Goal: Communication & Community: Answer question/provide support

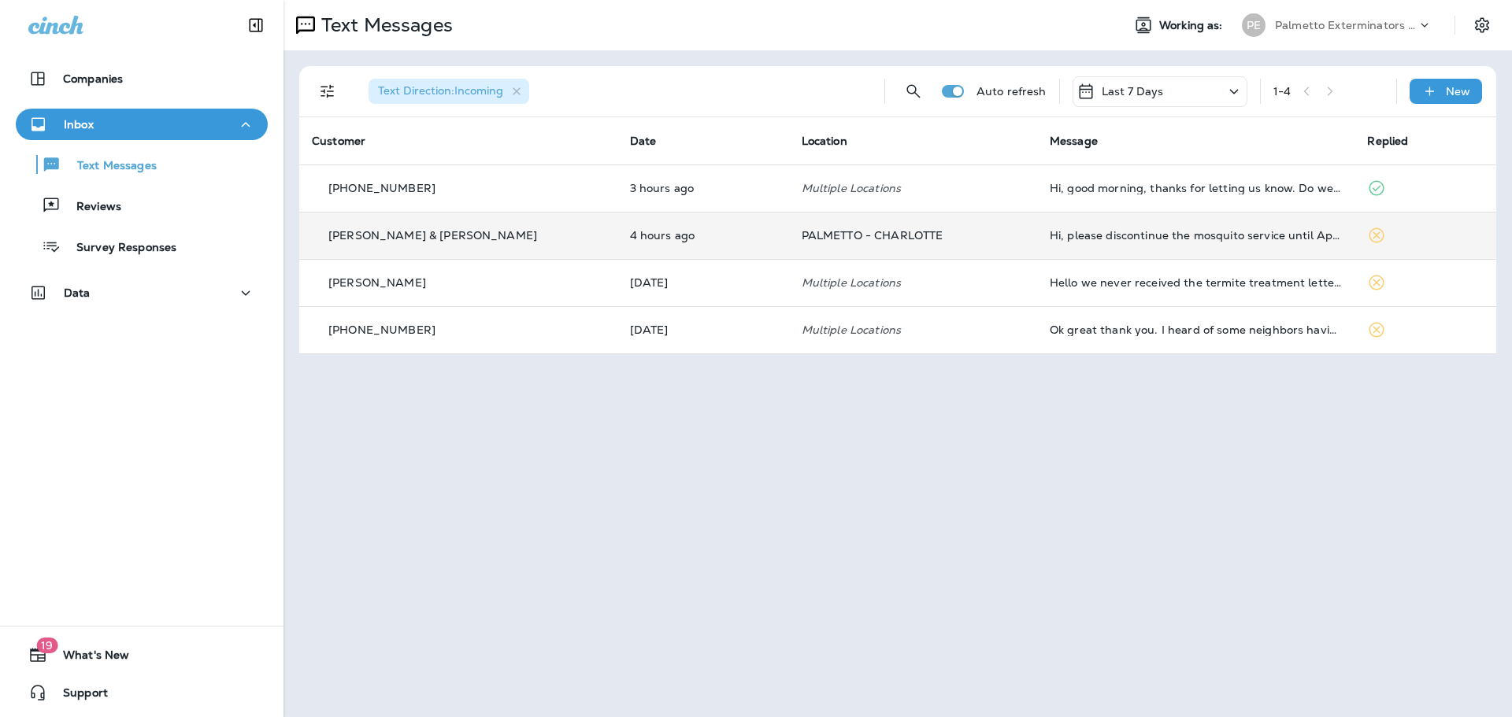
click at [1211, 252] on td "Hi, please discontinue the mosquito service until April" at bounding box center [1196, 235] width 318 height 47
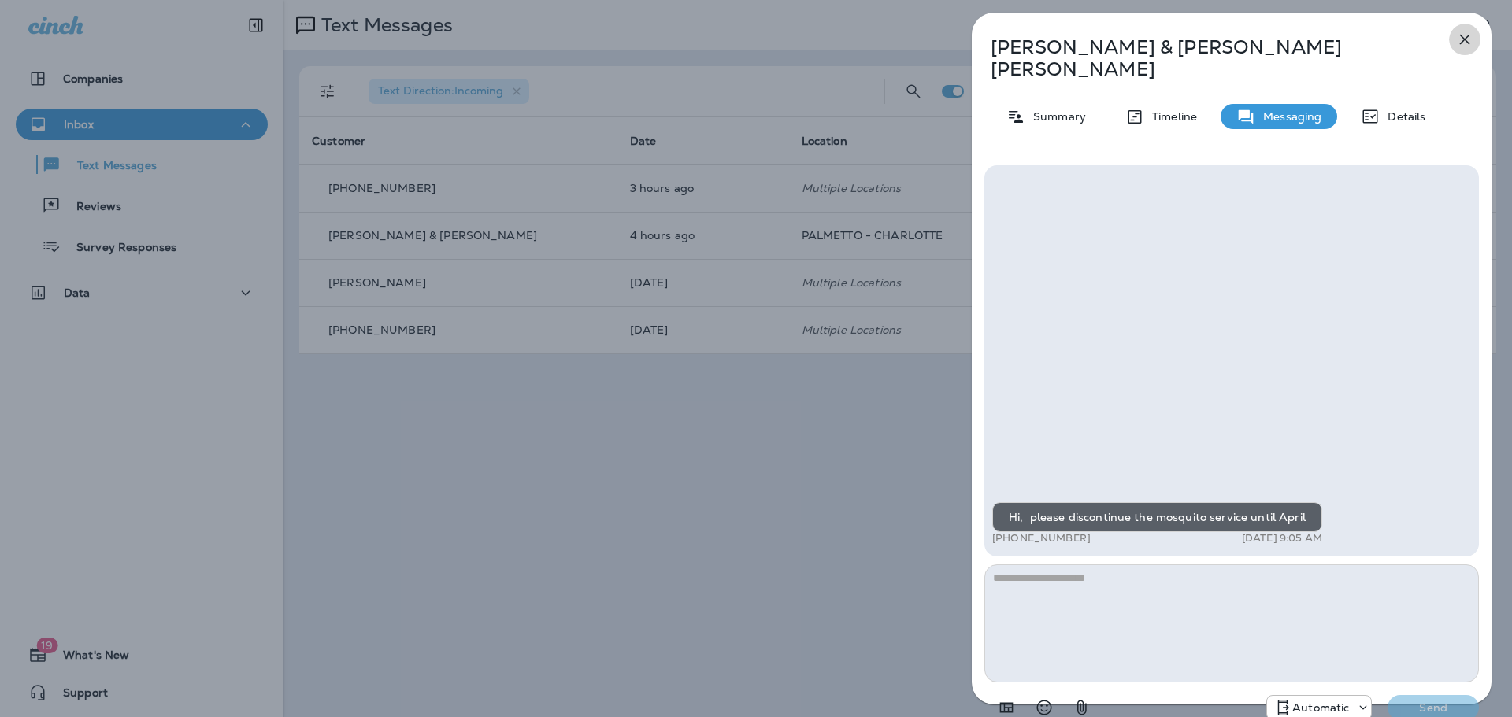
click at [1467, 37] on icon "button" at bounding box center [1465, 40] width 10 height 10
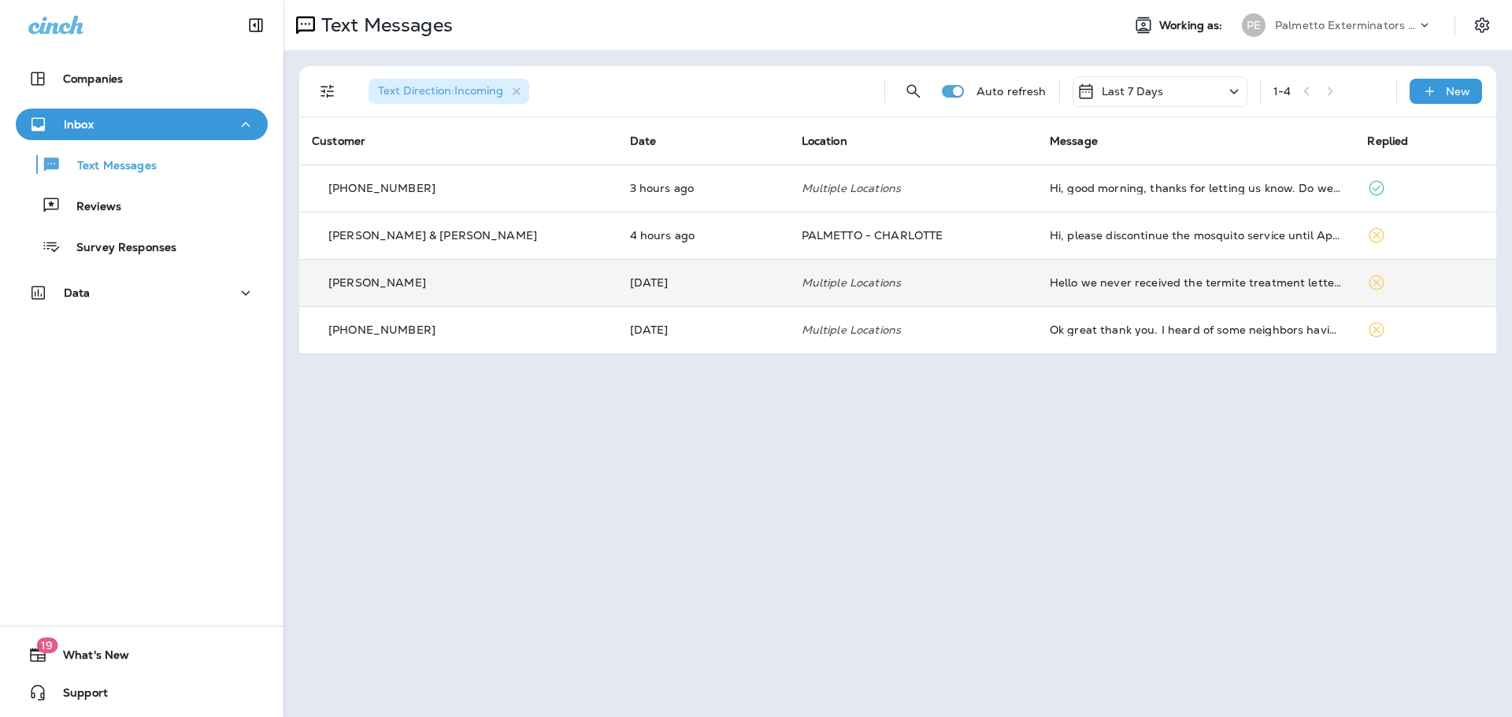
click at [1001, 298] on td "Multiple Locations" at bounding box center [913, 282] width 248 height 47
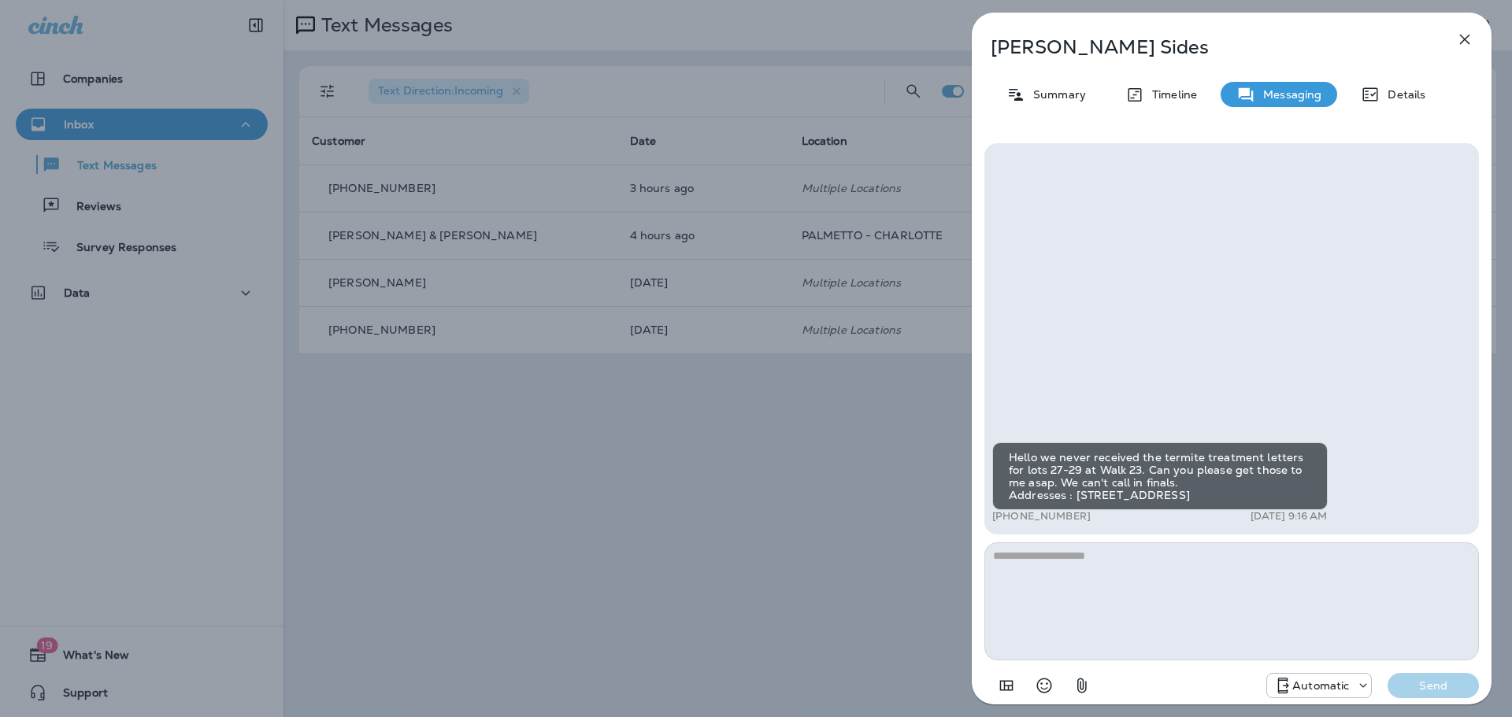
click at [1153, 587] on textarea at bounding box center [1231, 601] width 494 height 118
type textarea "**********"
click at [1404, 685] on p "Send" at bounding box center [1433, 686] width 66 height 14
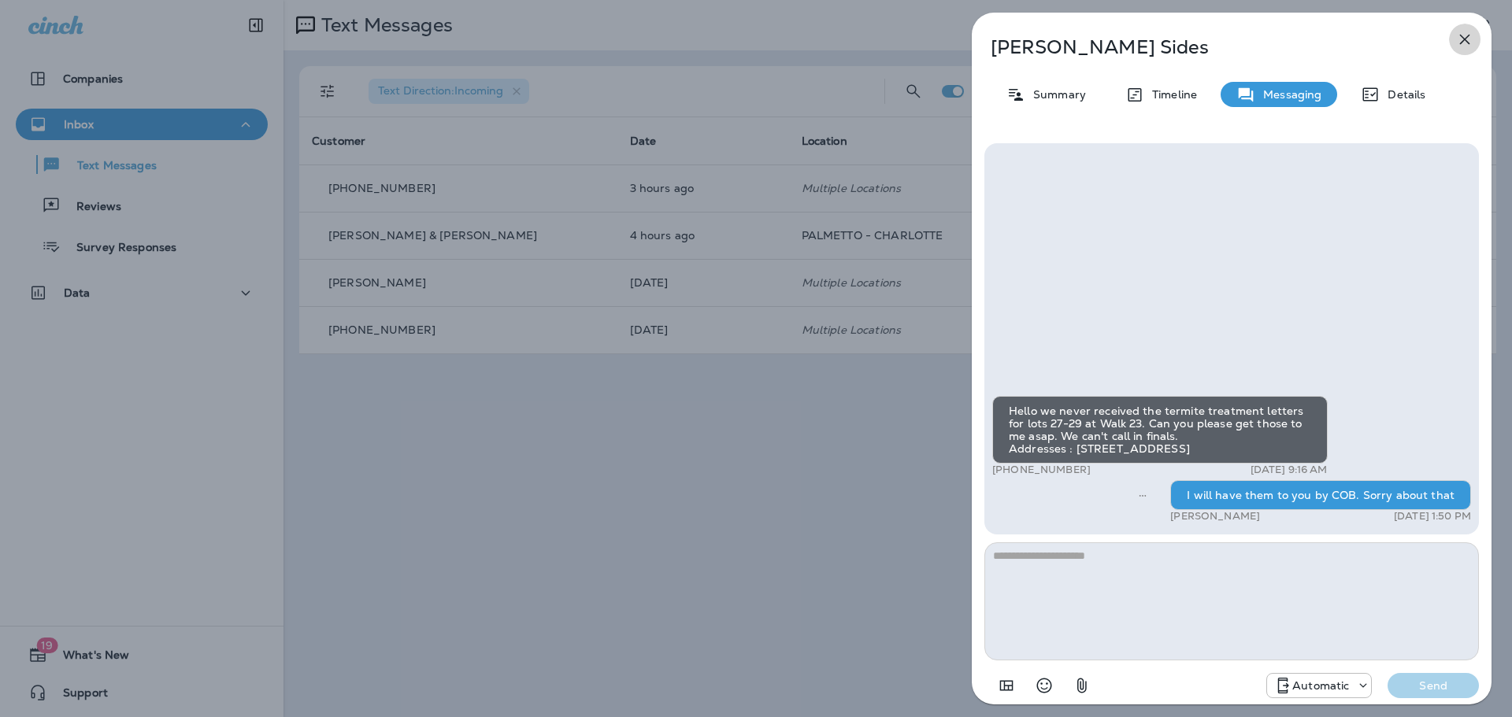
click at [1459, 41] on icon "button" at bounding box center [1464, 39] width 19 height 19
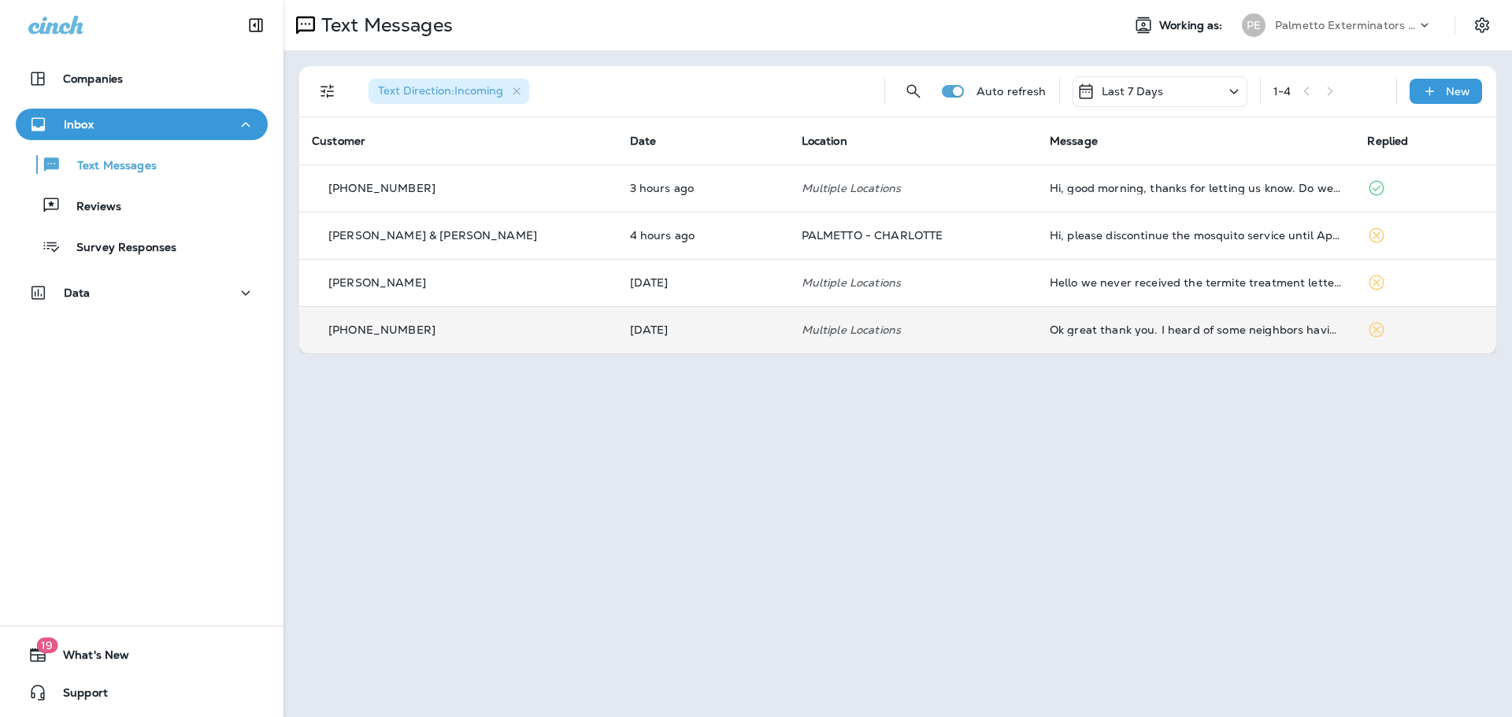
click at [1090, 336] on td "Ok great thank you. I heard of some neighbors having some issues lately so want…" at bounding box center [1196, 329] width 318 height 47
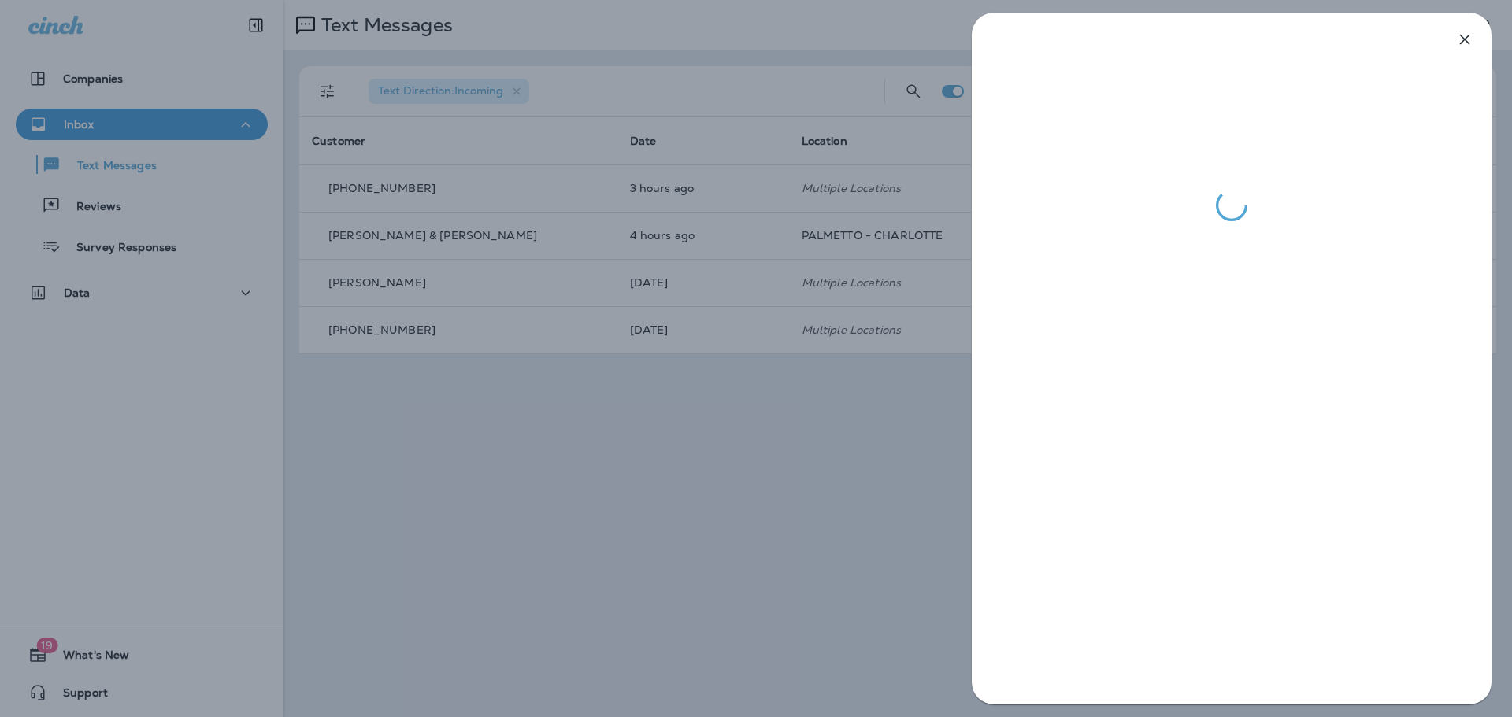
click at [1465, 35] on icon "button" at bounding box center [1464, 39] width 19 height 19
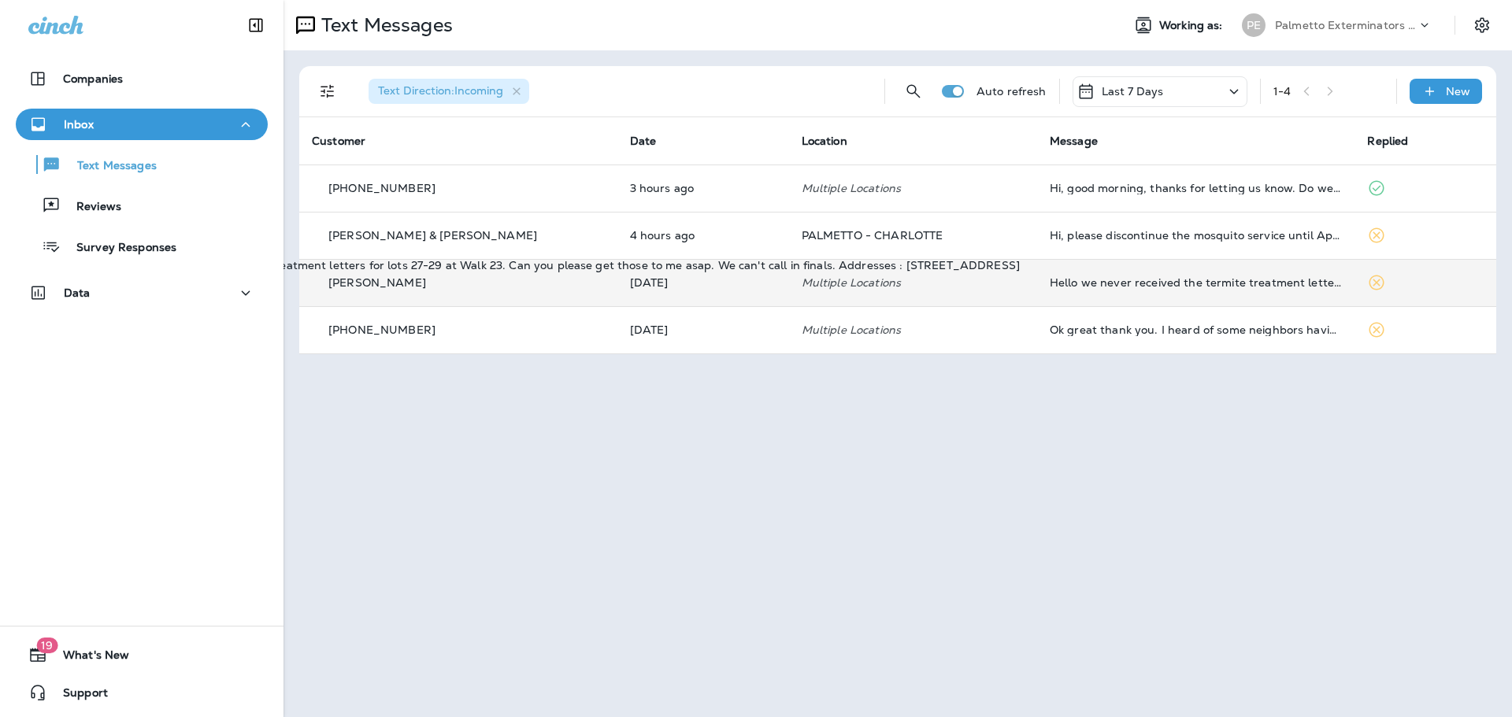
click at [1208, 284] on div "Hello we never received the termite treatment letters for lots 27-29 at Walk 23…" at bounding box center [1195, 282] width 293 height 13
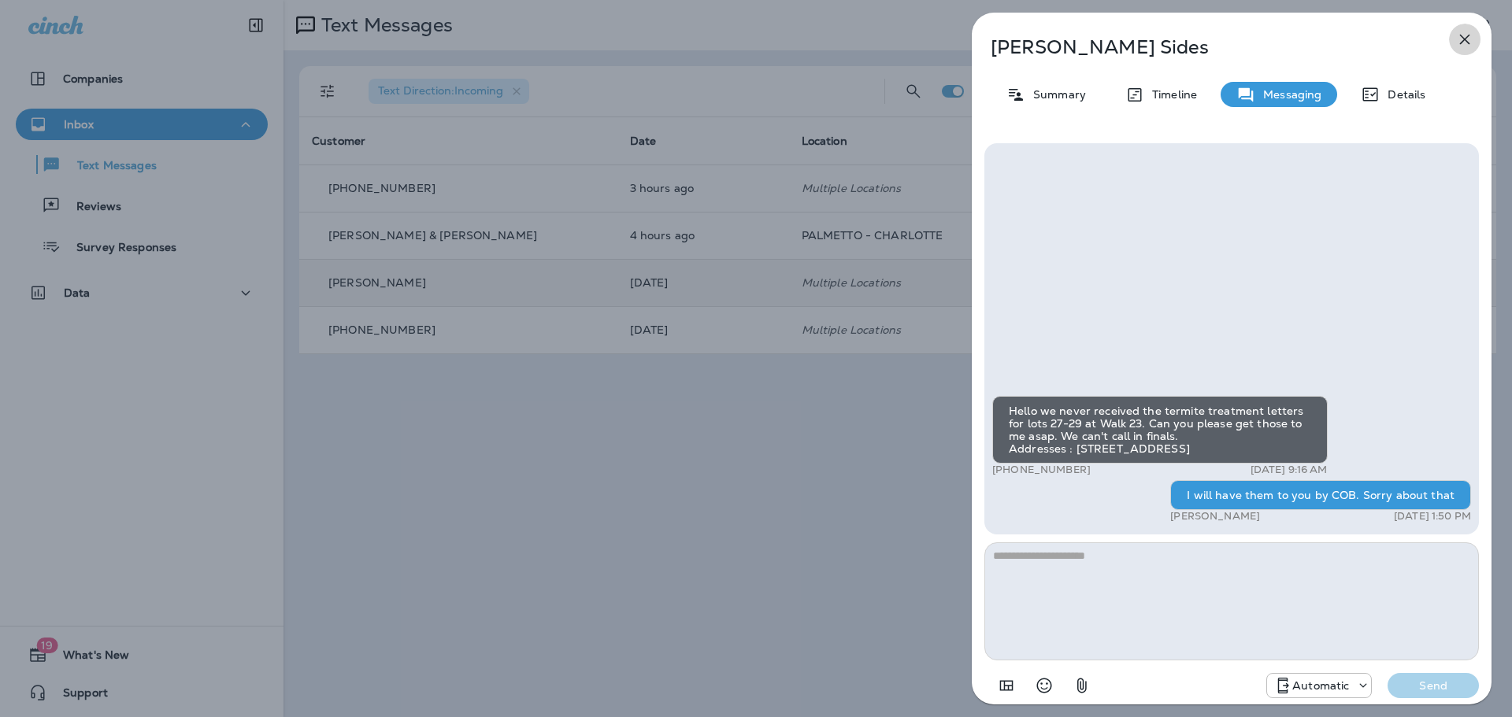
click at [1467, 39] on icon "button" at bounding box center [1464, 39] width 19 height 19
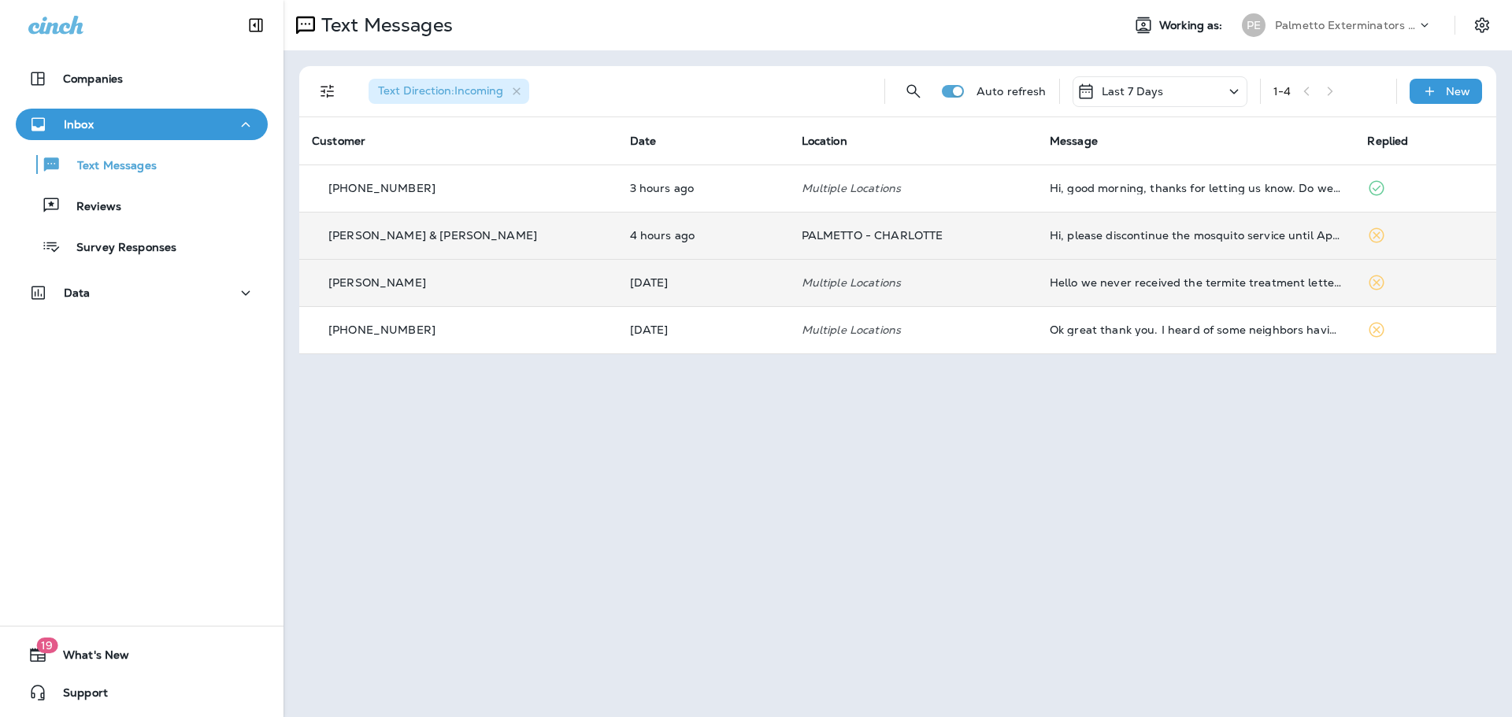
click at [915, 238] on p "PALMETTO - CHARLOTTE" at bounding box center [912, 235] width 223 height 13
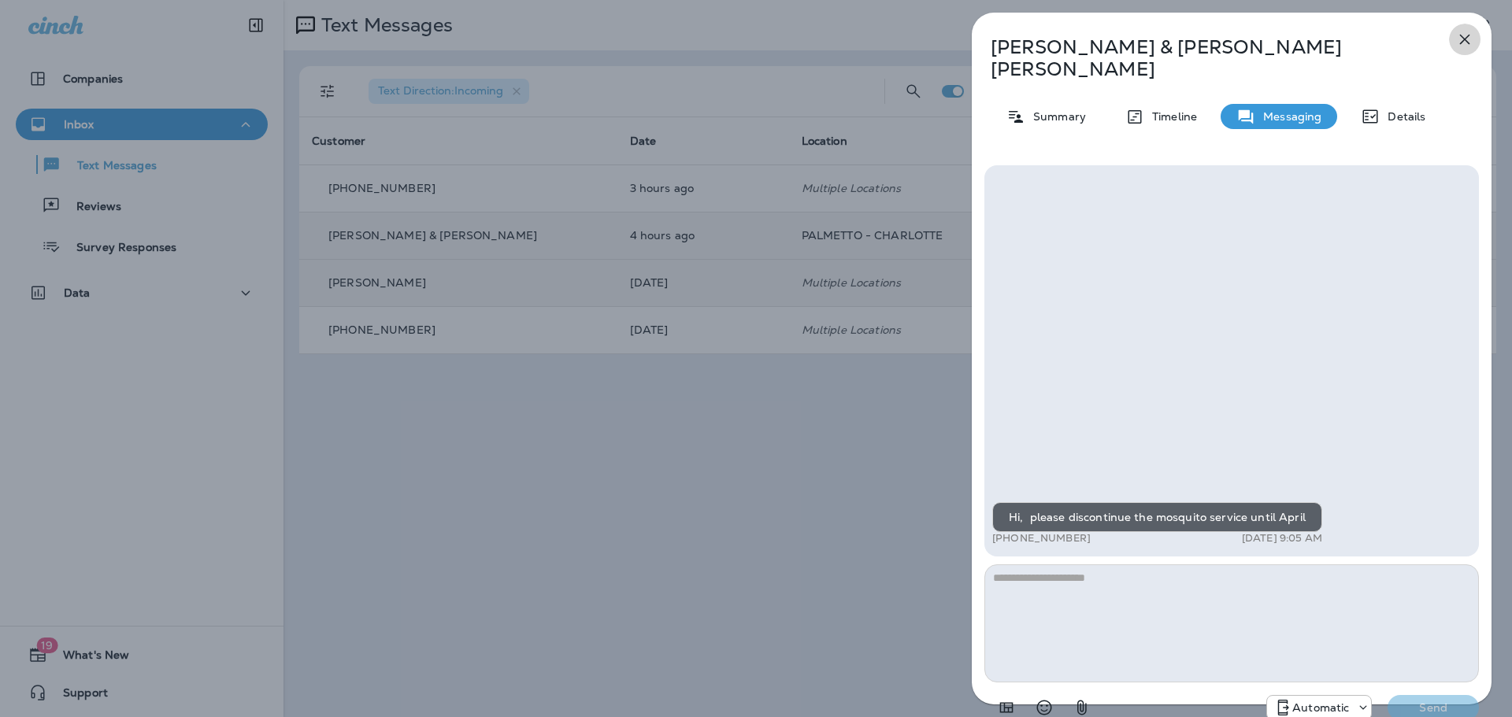
click at [1473, 34] on icon "button" at bounding box center [1464, 39] width 19 height 19
